Goal: Use online tool/utility: Utilize a website feature to perform a specific function

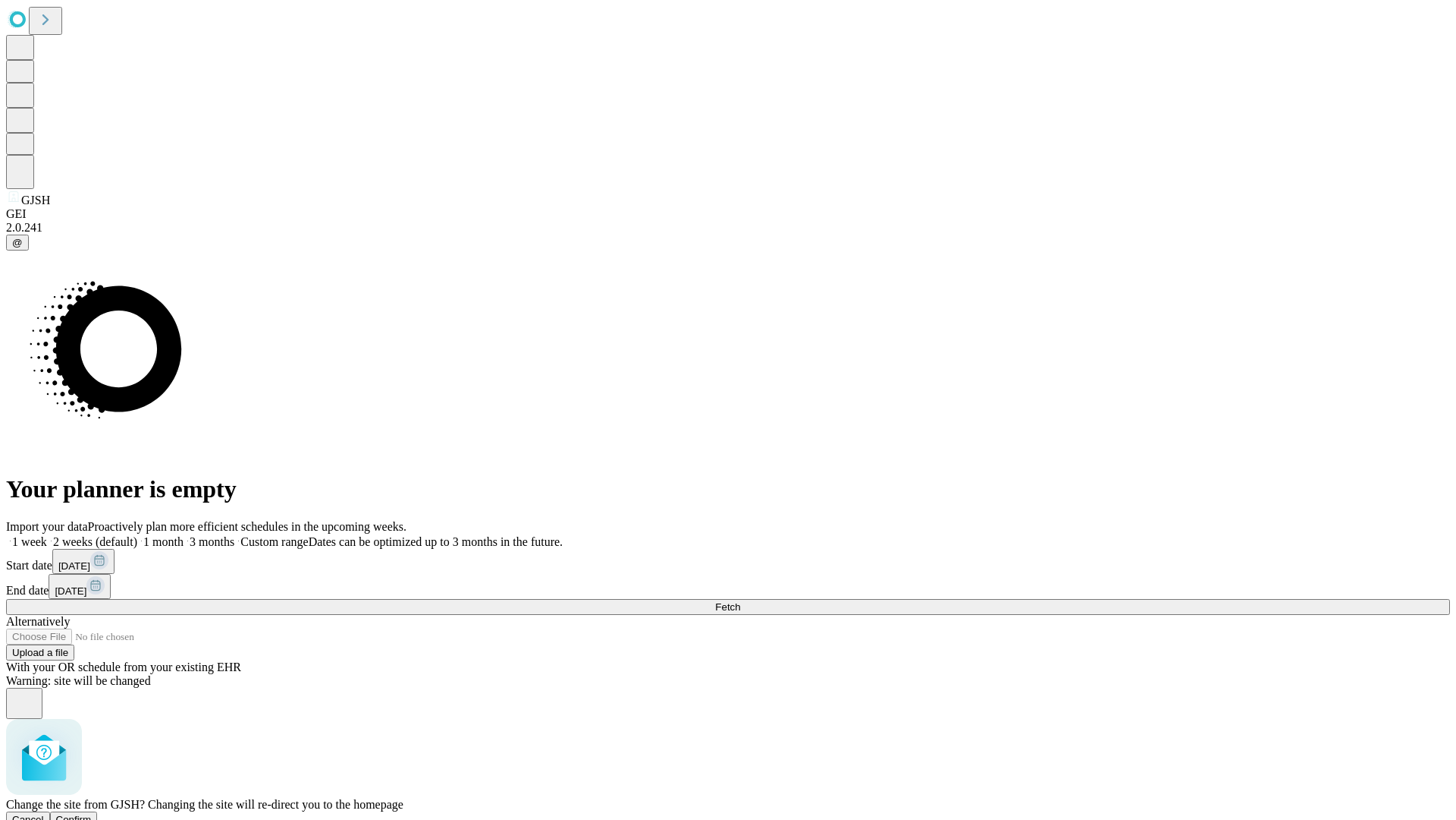
click at [92, 814] on span "Confirm" at bounding box center [73, 819] width 36 height 11
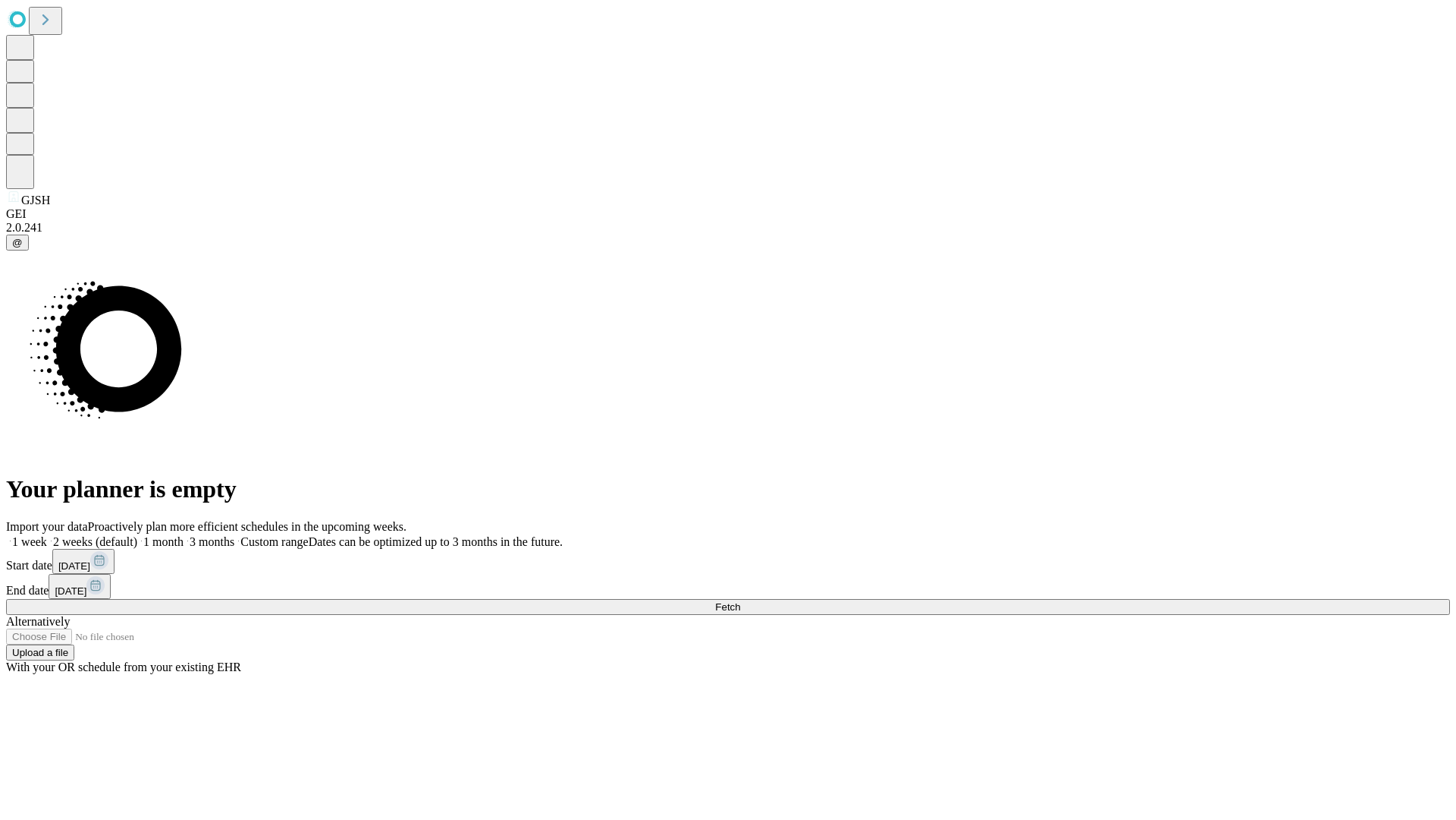
click at [47, 535] on label "1 week" at bounding box center [27, 541] width 41 height 13
click at [740, 601] on span "Fetch" at bounding box center [727, 607] width 25 height 11
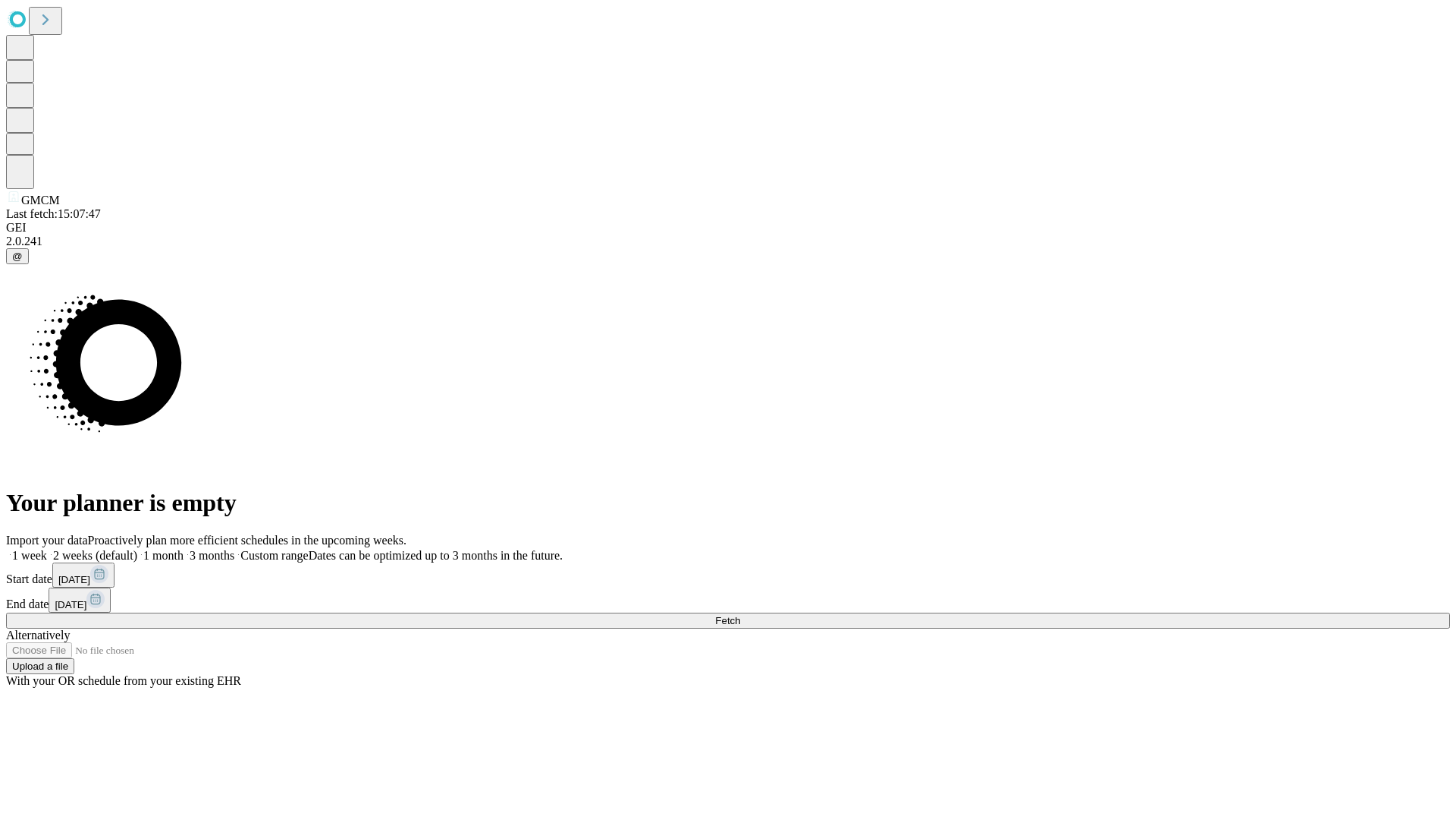
click at [47, 549] on label "1 week" at bounding box center [27, 555] width 41 height 13
click at [740, 615] on span "Fetch" at bounding box center [727, 620] width 25 height 11
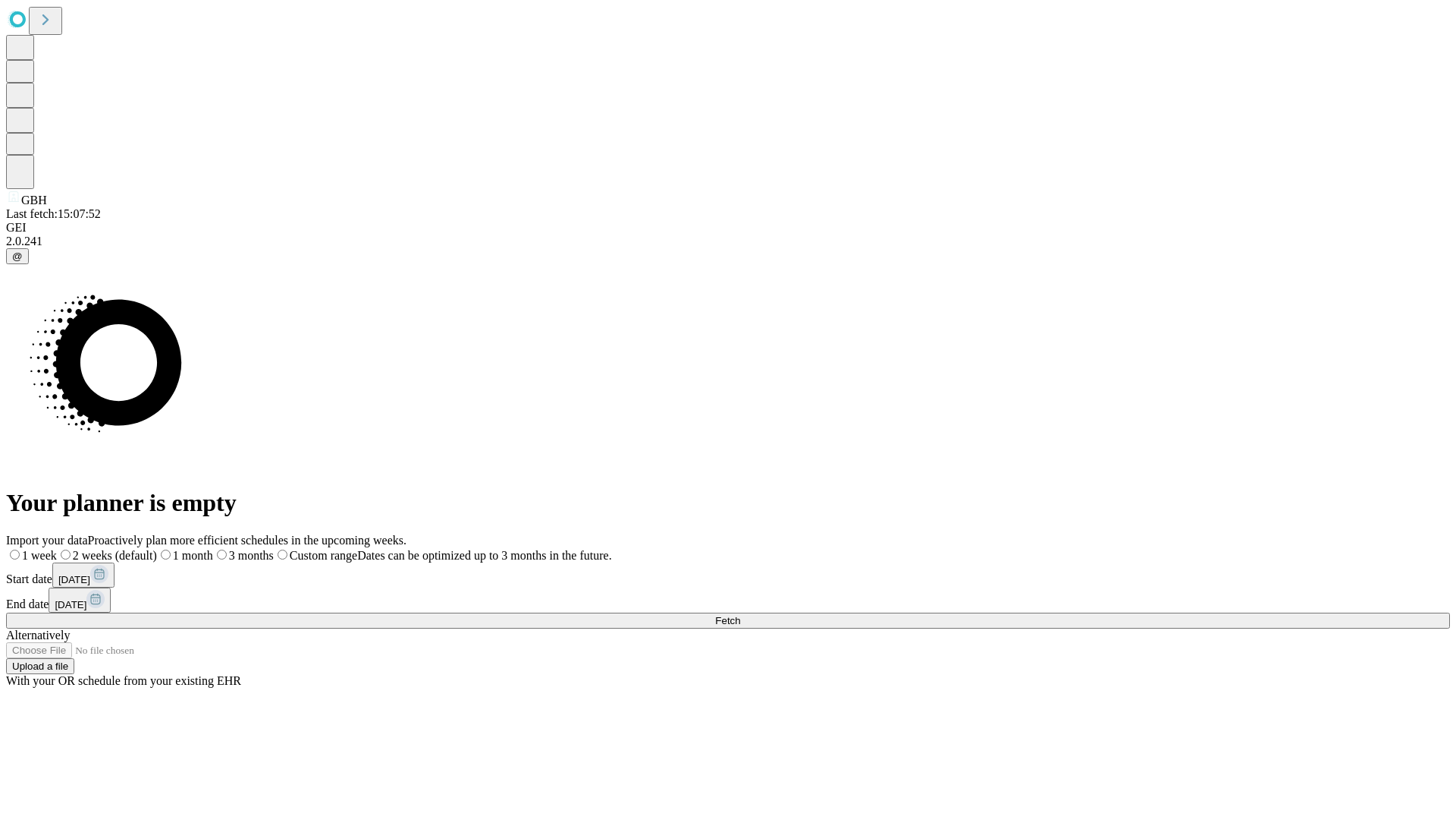
click at [57, 549] on label "1 week" at bounding box center [31, 555] width 50 height 13
click at [740, 615] on span "Fetch" at bounding box center [727, 620] width 25 height 11
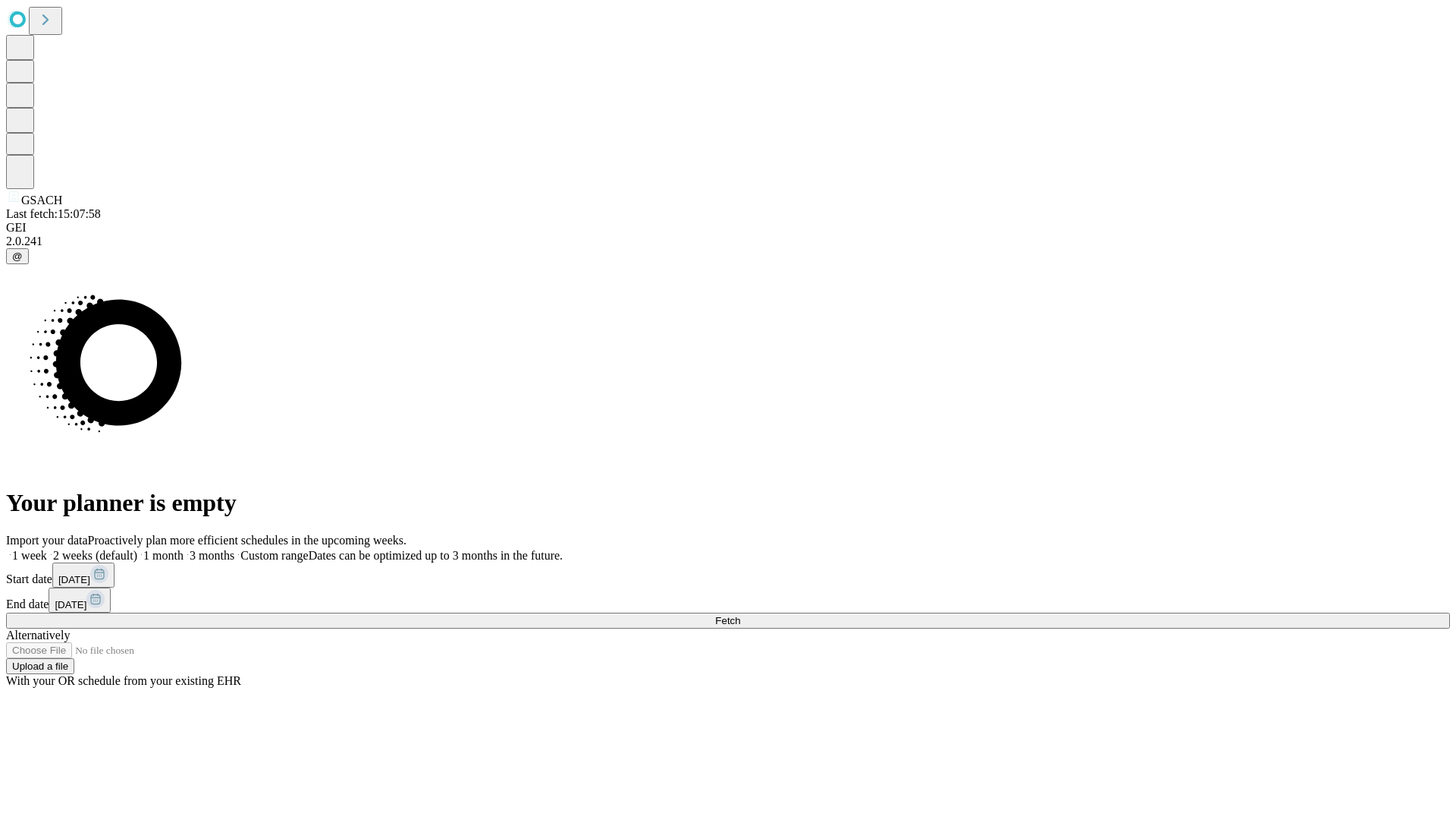
click at [47, 549] on label "1 week" at bounding box center [27, 555] width 41 height 13
click at [740, 615] on span "Fetch" at bounding box center [727, 620] width 25 height 11
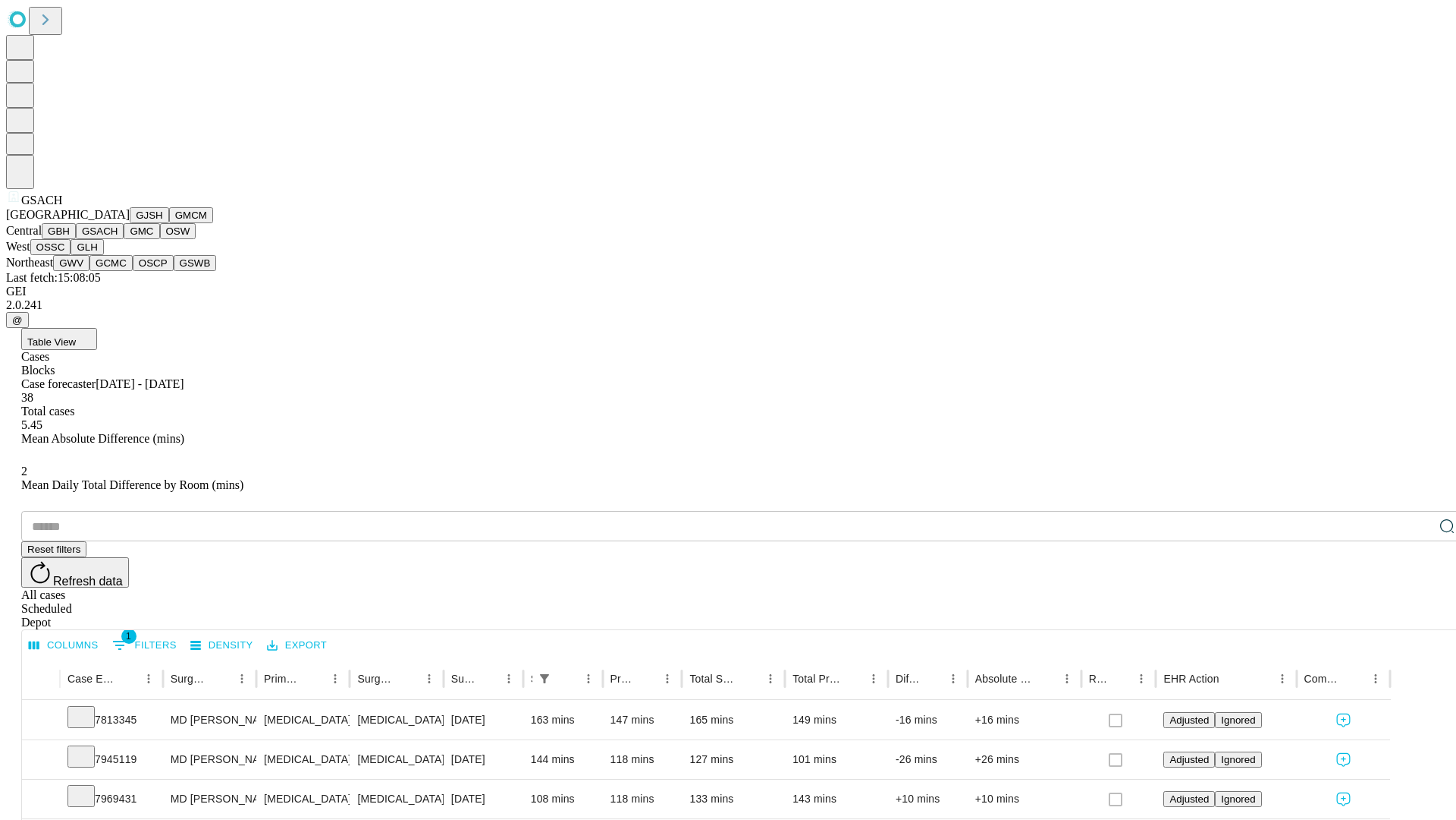
click at [124, 239] on button "GMC" at bounding box center [141, 231] width 36 height 16
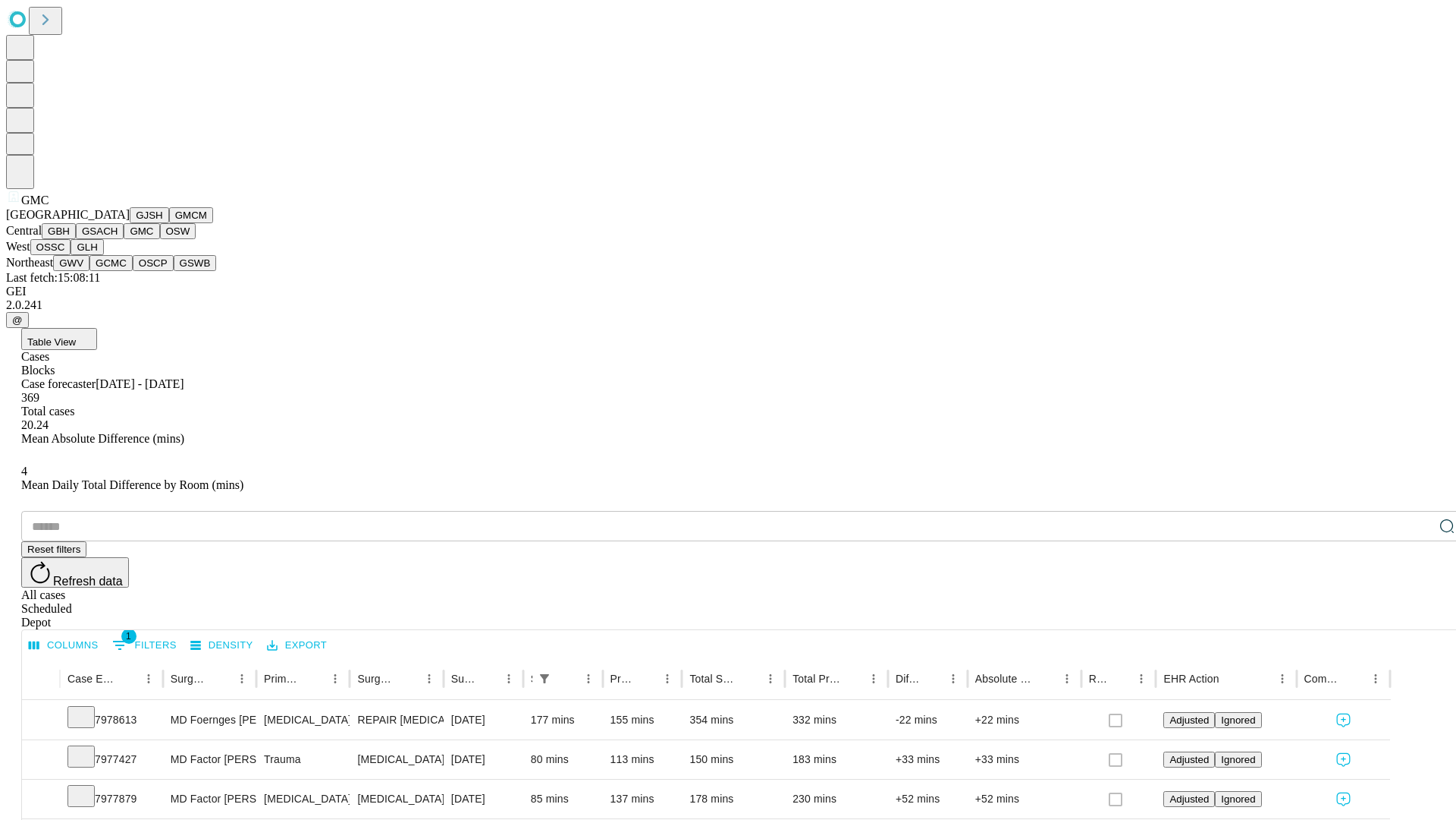
click at [160, 239] on button "OSW" at bounding box center [179, 231] width 37 height 16
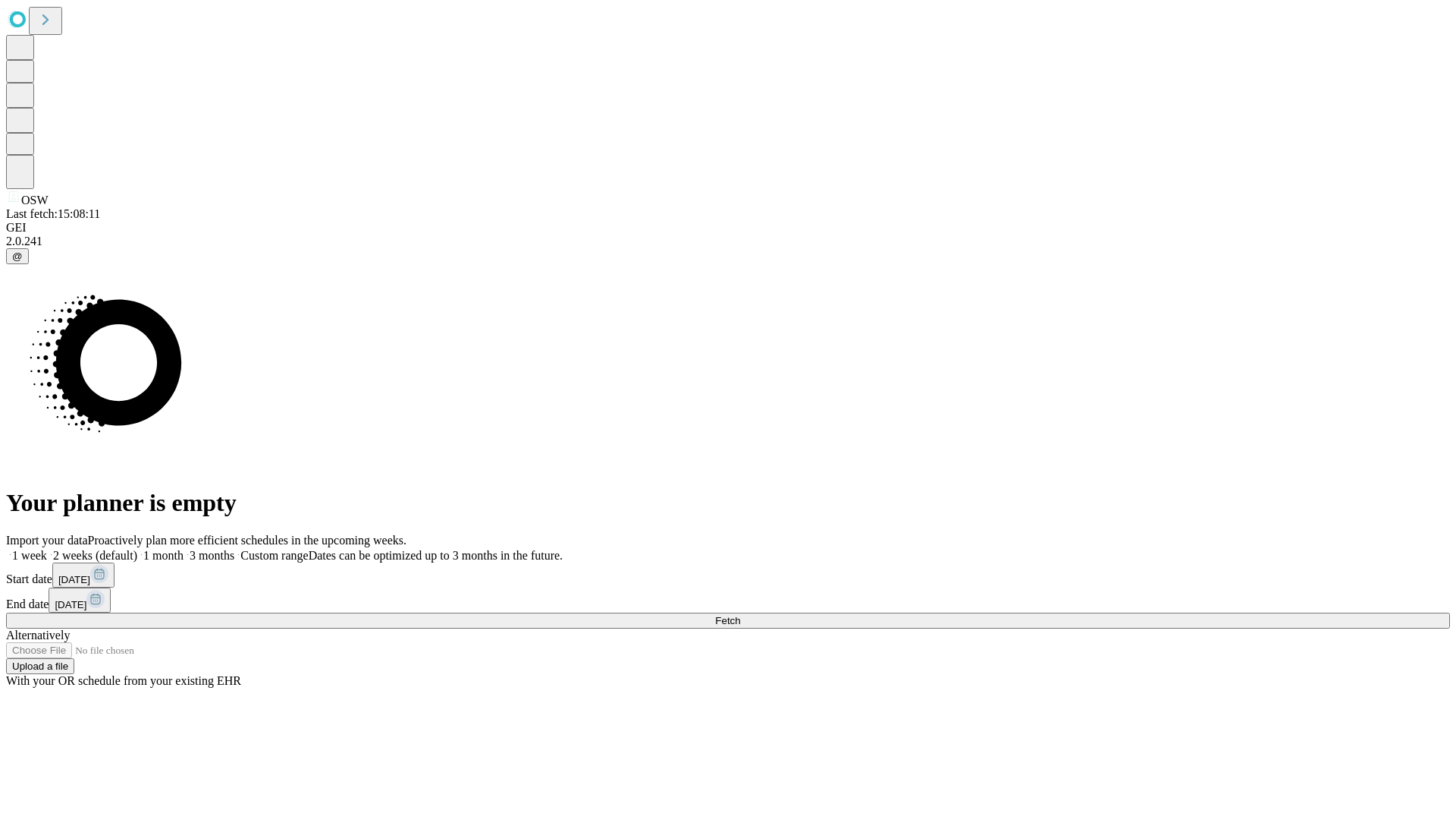
click at [47, 549] on label "1 week" at bounding box center [27, 555] width 41 height 13
click at [740, 615] on span "Fetch" at bounding box center [727, 620] width 25 height 11
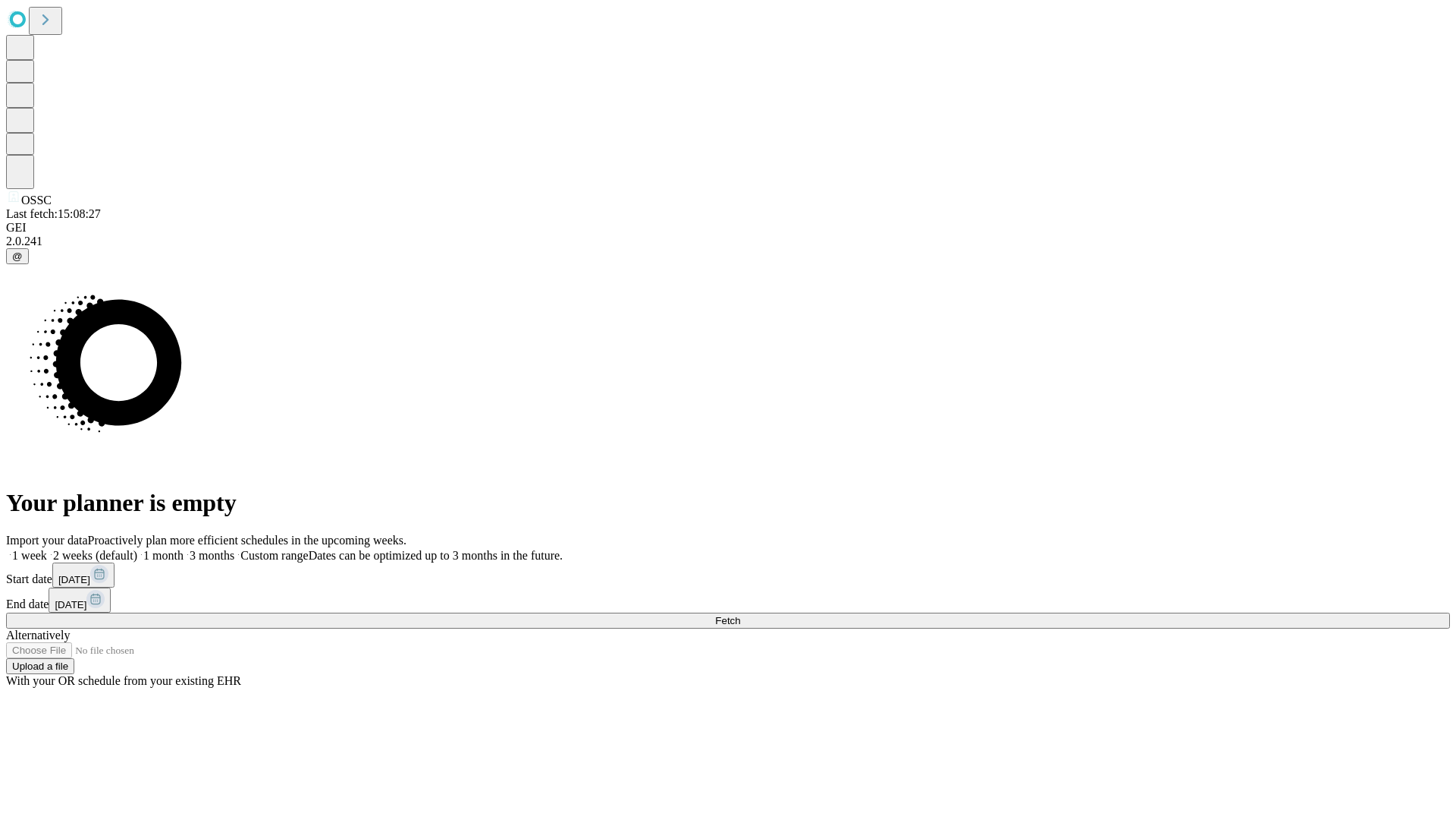
click at [47, 549] on label "1 week" at bounding box center [27, 555] width 41 height 13
click at [740, 615] on span "Fetch" at bounding box center [727, 620] width 25 height 11
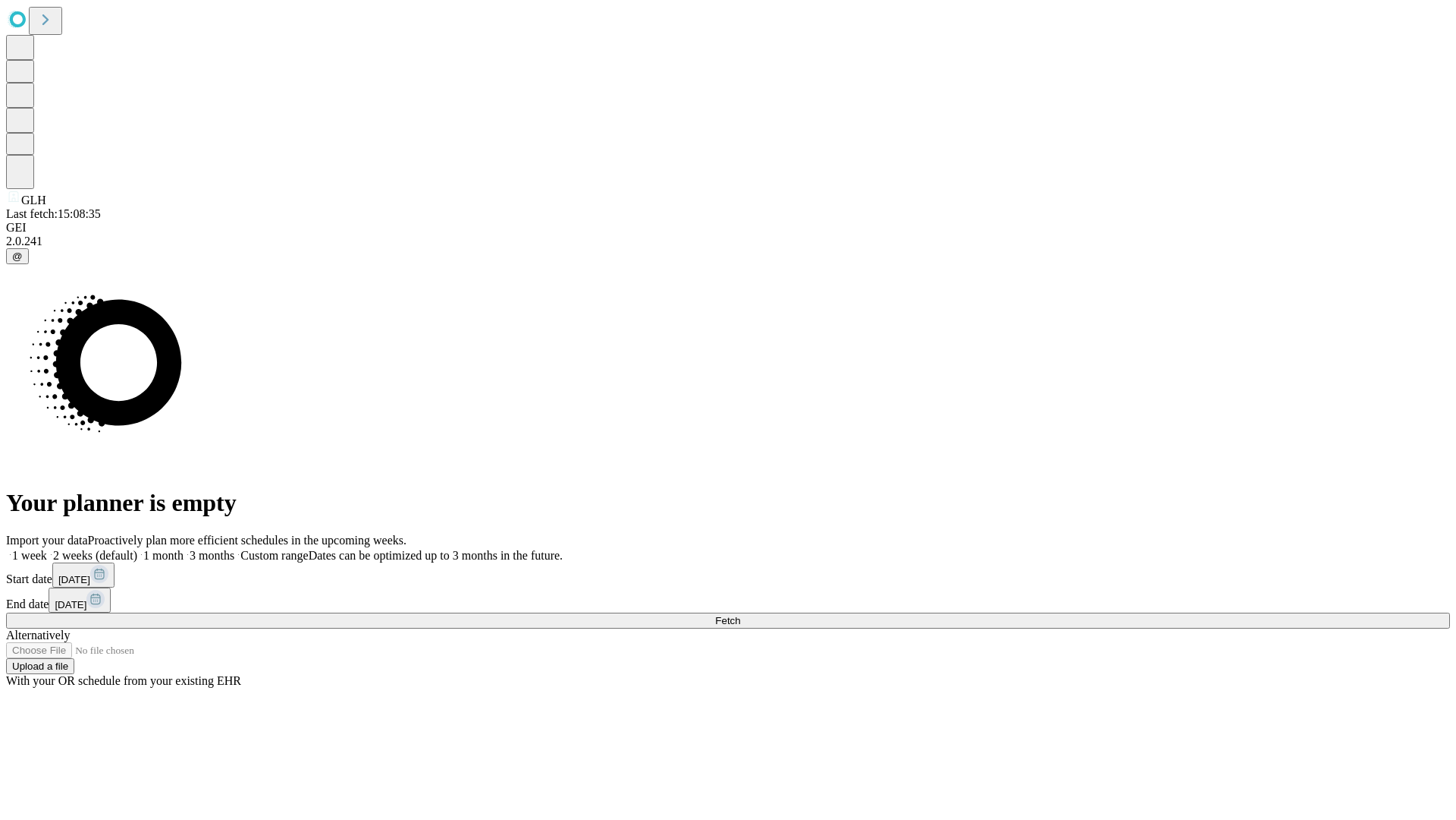
click at [47, 549] on label "1 week" at bounding box center [27, 555] width 41 height 13
click at [740, 615] on span "Fetch" at bounding box center [727, 620] width 25 height 11
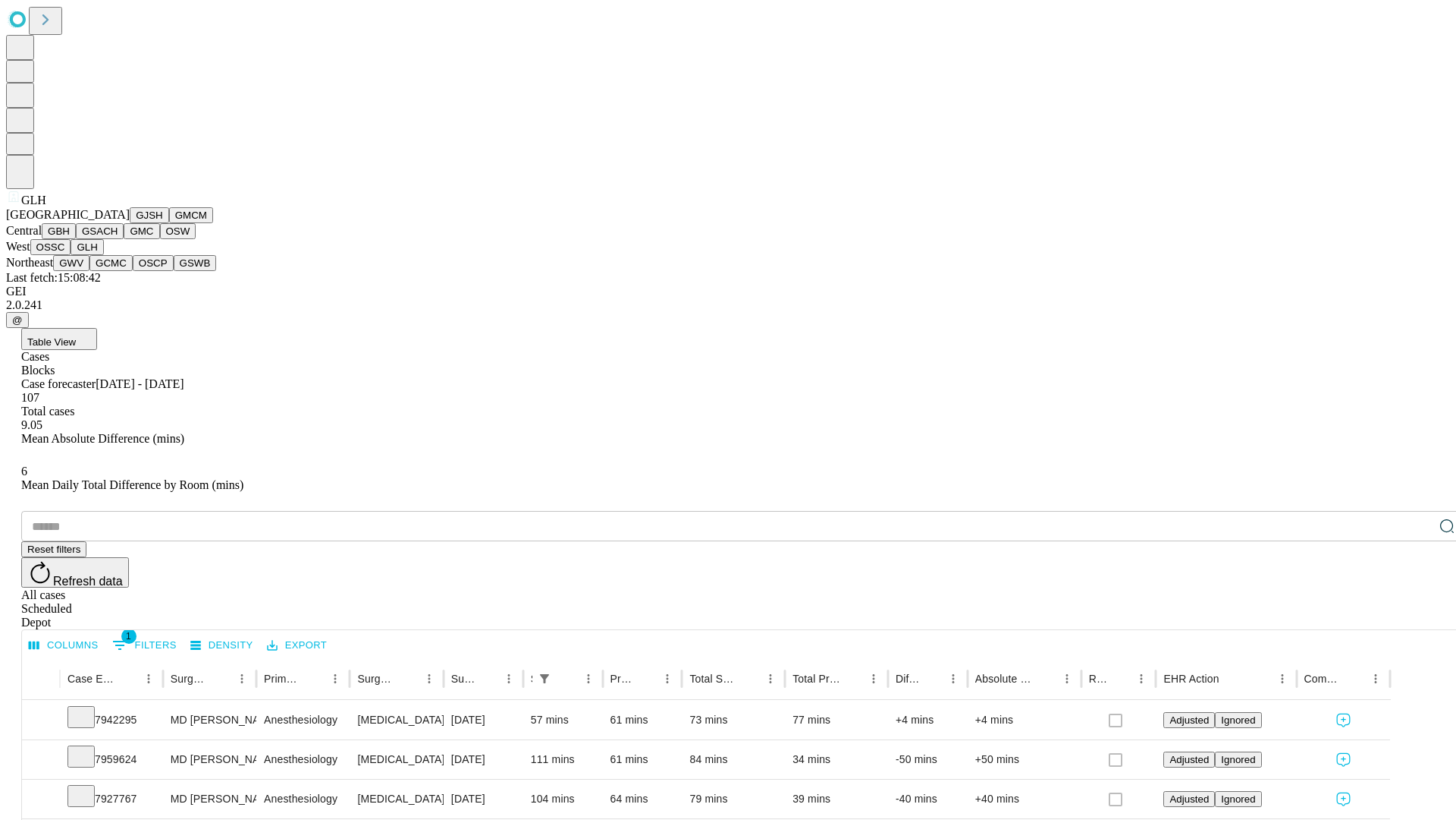
click at [90, 271] on button "GWV" at bounding box center [71, 262] width 37 height 16
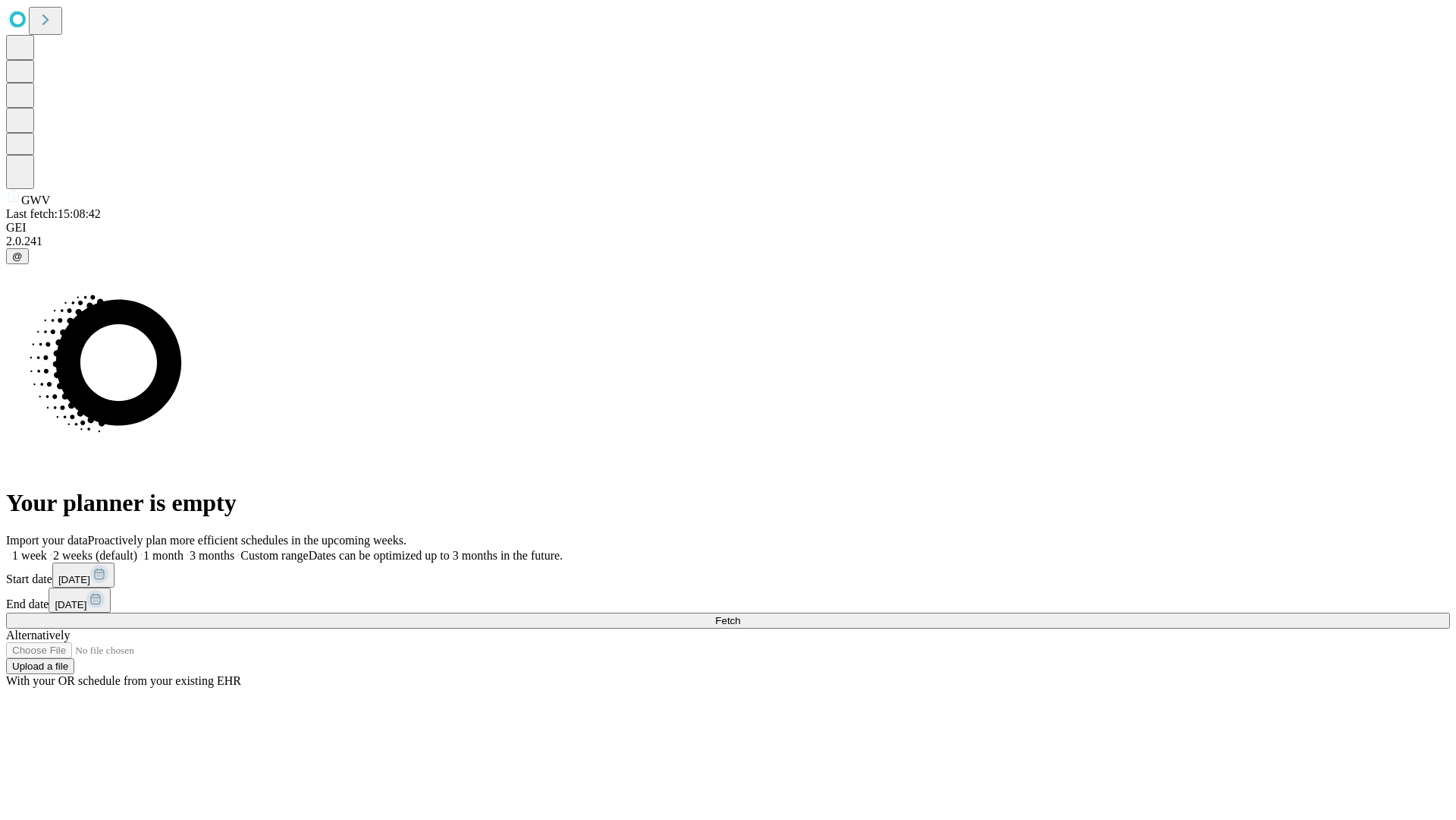
click at [47, 549] on label "1 week" at bounding box center [27, 555] width 41 height 13
click at [740, 615] on span "Fetch" at bounding box center [727, 620] width 25 height 11
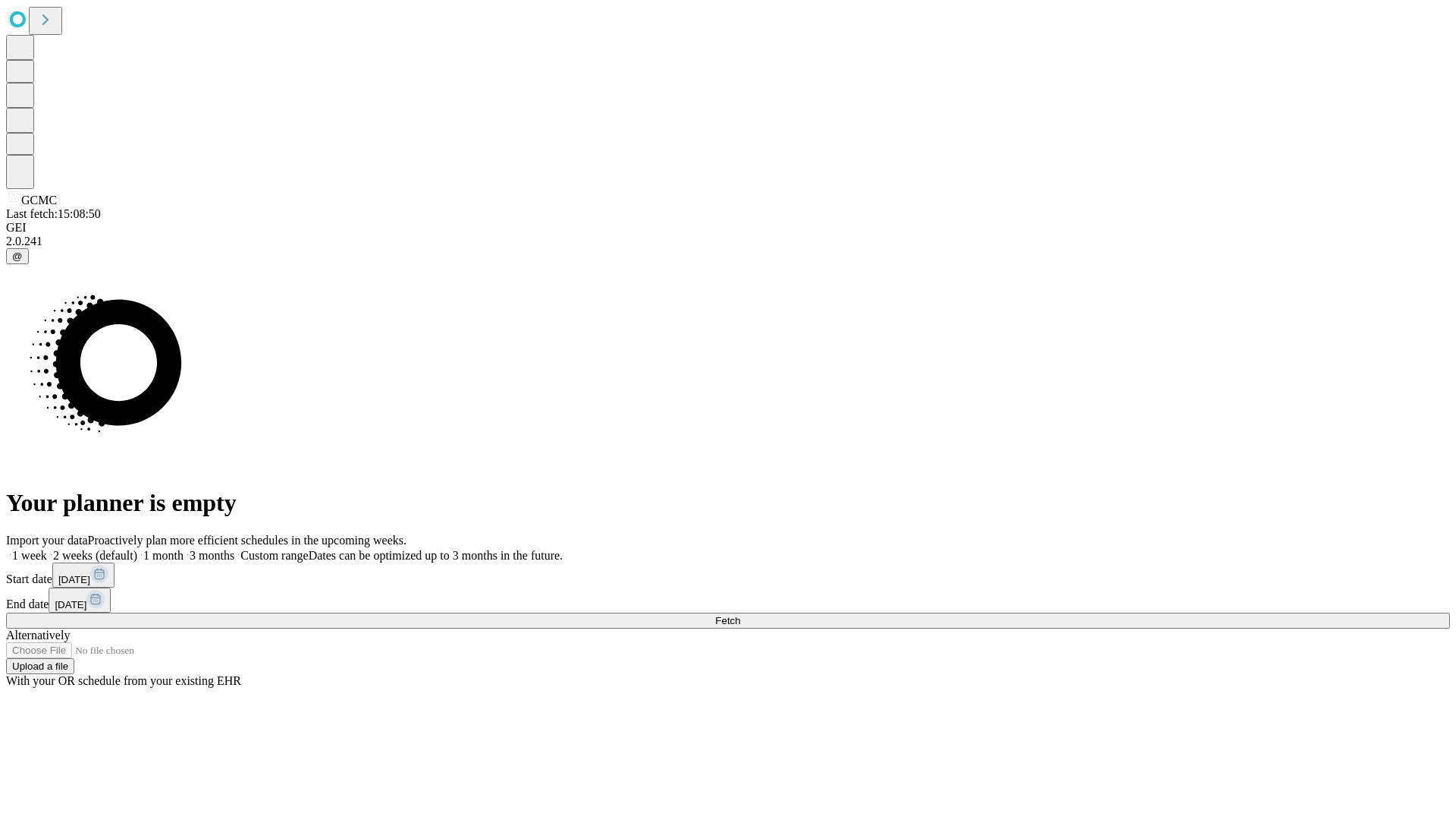
click at [47, 549] on label "1 week" at bounding box center [27, 555] width 41 height 13
click at [740, 615] on span "Fetch" at bounding box center [727, 620] width 25 height 11
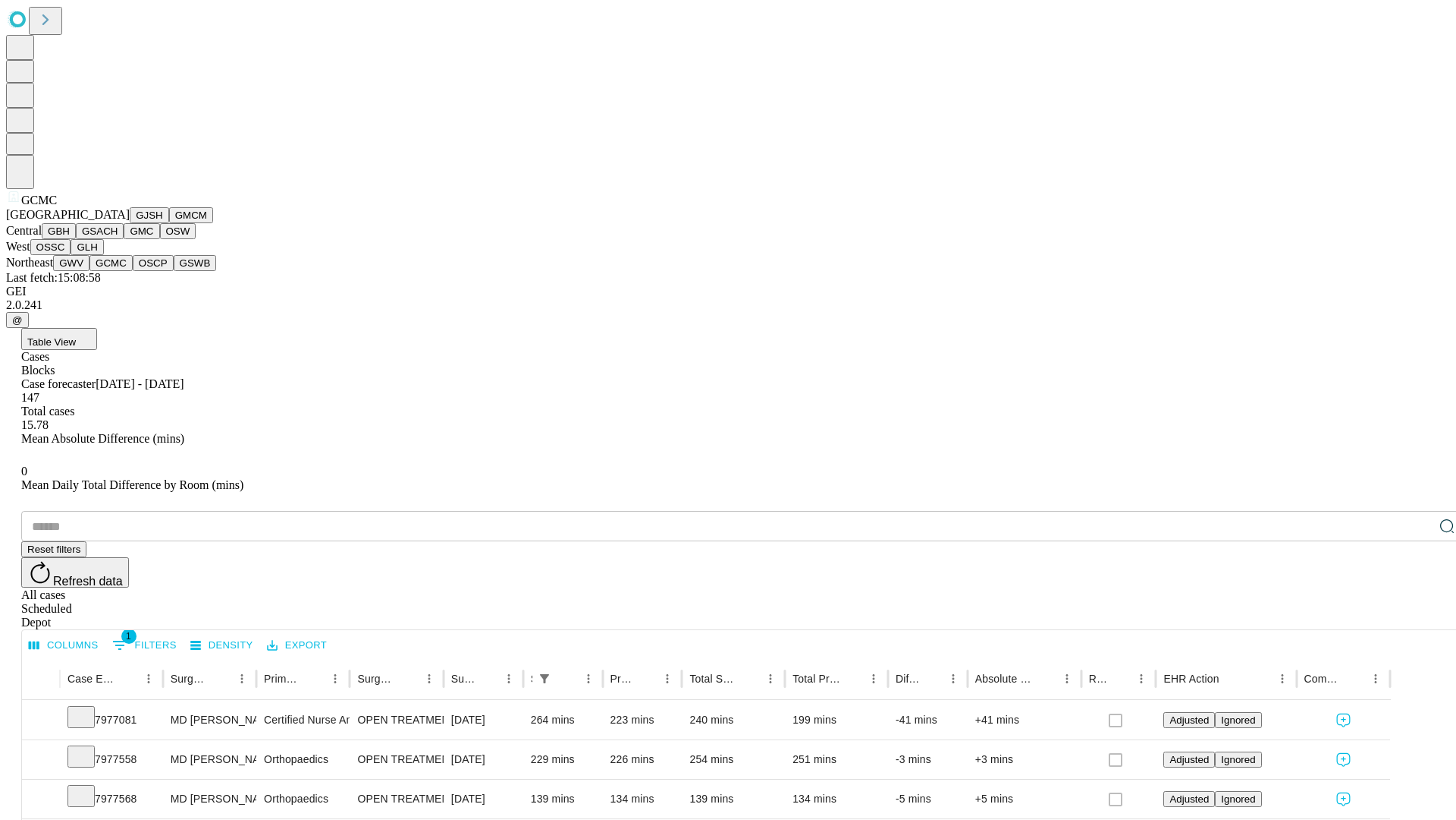
click at [133, 271] on button "OSCP" at bounding box center [153, 262] width 41 height 16
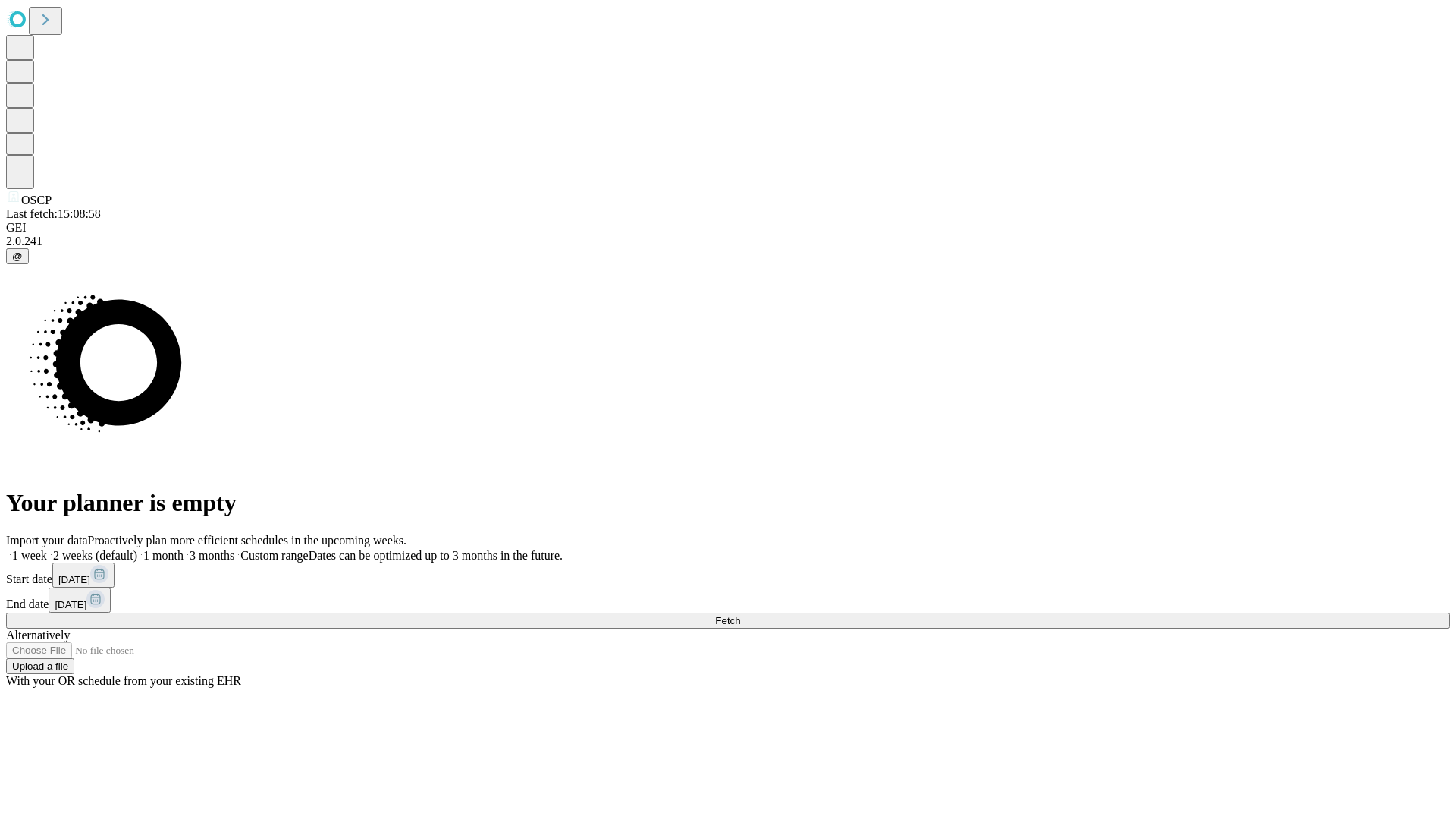
click at [47, 549] on label "1 week" at bounding box center [27, 555] width 41 height 13
click at [740, 615] on span "Fetch" at bounding box center [727, 620] width 25 height 11
